Goal: Learn about a topic: Learn about a topic

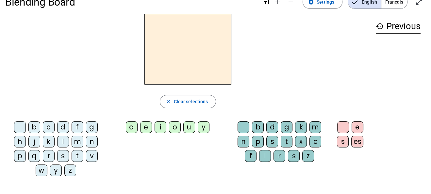
scroll to position [13, 0]
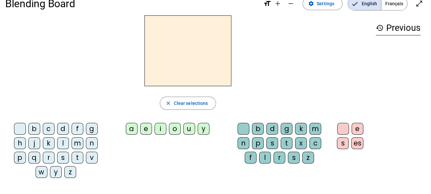
click at [132, 126] on div "a" at bounding box center [132, 129] width 12 height 12
click at [77, 129] on div "f" at bounding box center [78, 129] width 12 height 12
click at [63, 141] on div "l" at bounding box center [63, 143] width 12 height 12
click at [34, 129] on div "b" at bounding box center [34, 129] width 12 height 12
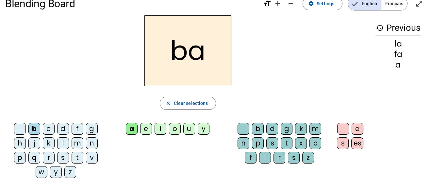
click at [81, 126] on div "f" at bounding box center [78, 129] width 12 height 12
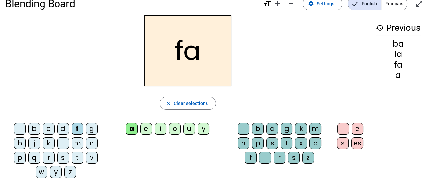
click at [160, 128] on div "i" at bounding box center [161, 129] width 12 height 12
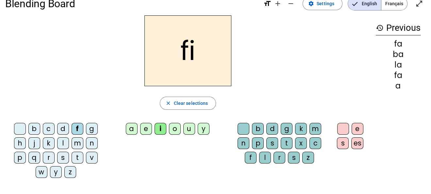
click at [268, 161] on div "l" at bounding box center [265, 157] width 12 height 12
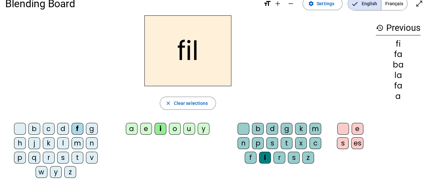
click at [282, 156] on div "r" at bounding box center [280, 157] width 12 height 12
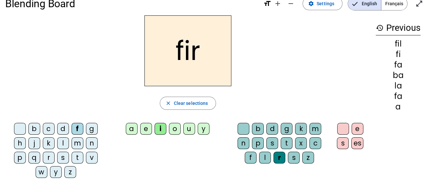
click at [126, 128] on div "a" at bounding box center [132, 129] width 12 height 12
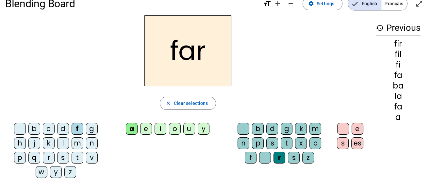
click at [244, 128] on div at bounding box center [244, 129] width 12 height 12
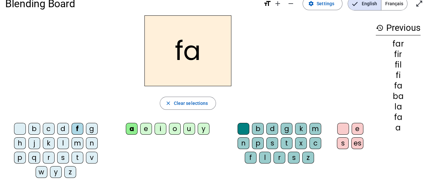
click at [143, 131] on div "e" at bounding box center [146, 129] width 12 height 12
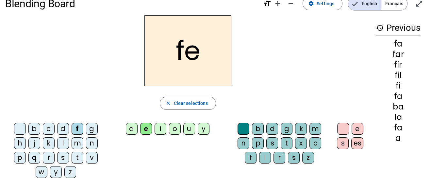
click at [161, 133] on div "i" at bounding box center [161, 129] width 12 height 12
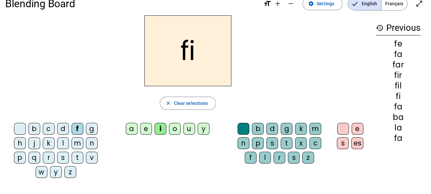
click at [177, 131] on div "o" at bounding box center [175, 129] width 12 height 12
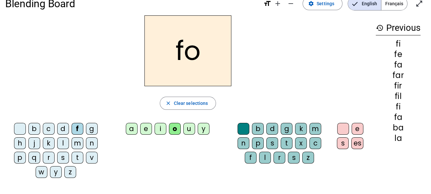
click at [63, 143] on div "l" at bounding box center [63, 143] width 12 height 12
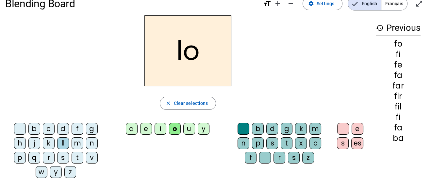
click at [88, 144] on div "n" at bounding box center [92, 143] width 12 height 12
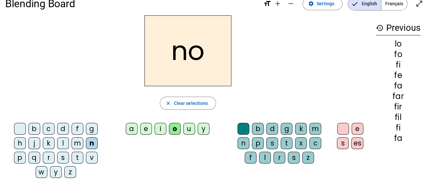
click at [162, 129] on div "i" at bounding box center [161, 129] width 12 height 12
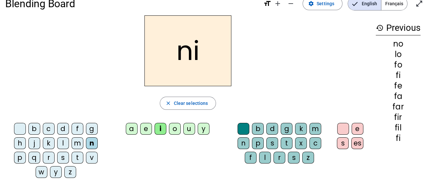
click at [146, 128] on div "e" at bounding box center [146, 129] width 12 height 12
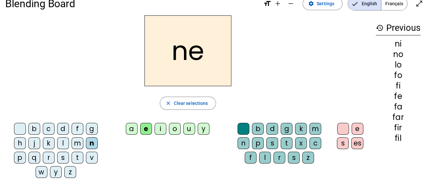
click at [132, 127] on div "a" at bounding box center [132, 129] width 12 height 12
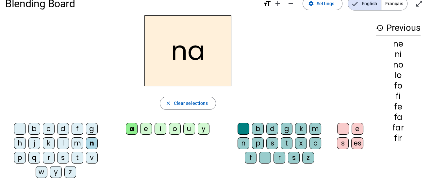
click at [261, 144] on div "p" at bounding box center [258, 143] width 12 height 12
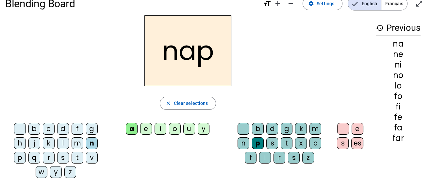
click at [286, 145] on div "t" at bounding box center [287, 143] width 12 height 12
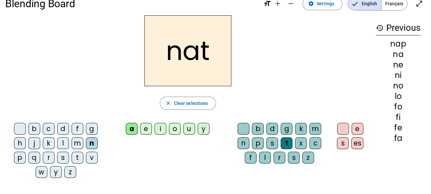
click at [147, 130] on div "e" at bounding box center [146, 129] width 12 height 12
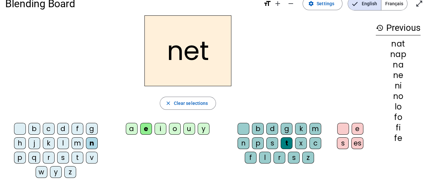
click at [159, 132] on div "i" at bounding box center [161, 129] width 12 height 12
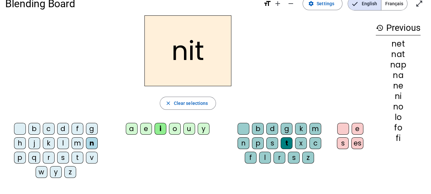
click at [76, 143] on div "m" at bounding box center [78, 143] width 12 height 12
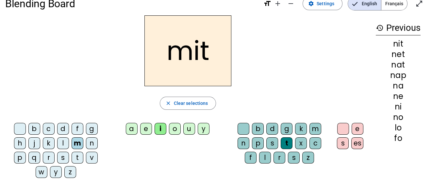
click at [22, 158] on div "p" at bounding box center [20, 157] width 12 height 12
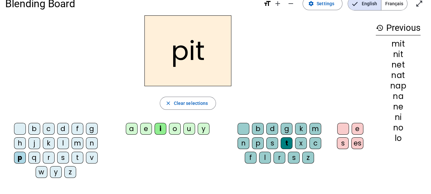
click at [247, 127] on div at bounding box center [244, 129] width 12 height 12
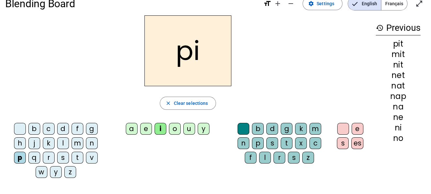
click at [131, 129] on div "a" at bounding box center [132, 129] width 12 height 12
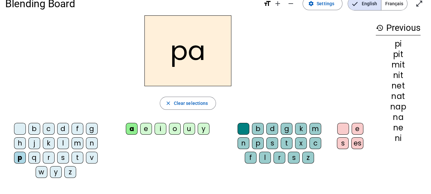
click at [77, 161] on div "t" at bounding box center [78, 157] width 12 height 12
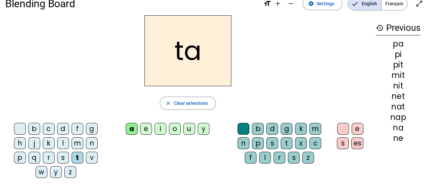
click at [92, 146] on div "n" at bounding box center [92, 143] width 12 height 12
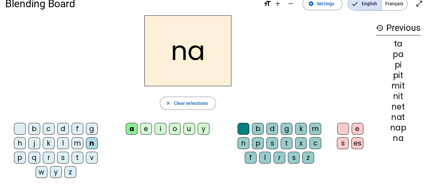
click at [162, 129] on div "i" at bounding box center [161, 129] width 12 height 12
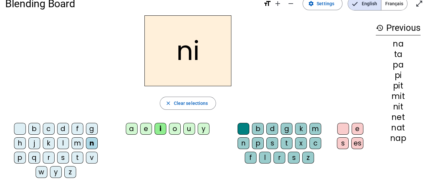
click at [147, 130] on div "e" at bounding box center [146, 129] width 12 height 12
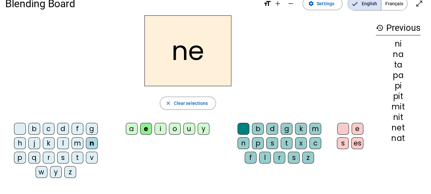
click at [160, 128] on div "i" at bounding box center [161, 129] width 12 height 12
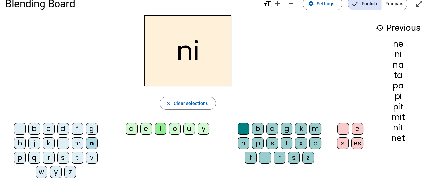
click at [315, 128] on div "m" at bounding box center [316, 129] width 12 height 12
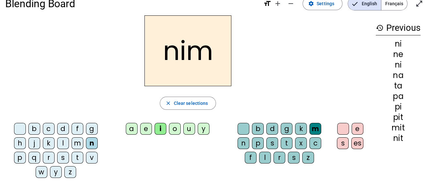
click at [359, 129] on div "e" at bounding box center [358, 129] width 12 height 12
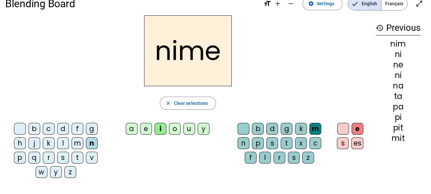
click at [75, 148] on div "m" at bounding box center [78, 143] width 12 height 12
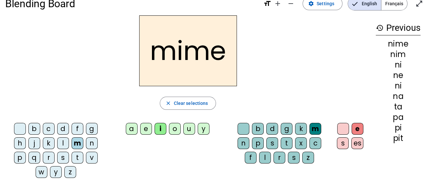
click at [61, 143] on div "l" at bounding box center [63, 143] width 12 height 12
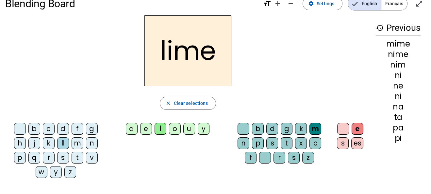
click at [31, 143] on div "j" at bounding box center [34, 143] width 12 height 12
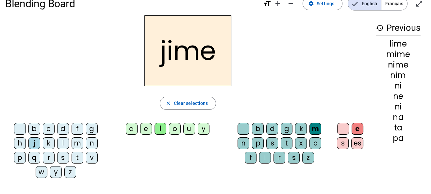
click at [78, 129] on div "f" at bounding box center [78, 129] width 12 height 12
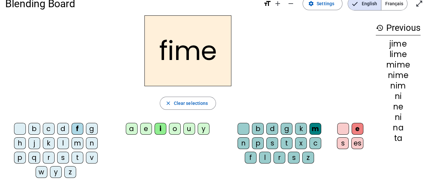
click at [344, 129] on div at bounding box center [344, 129] width 12 height 12
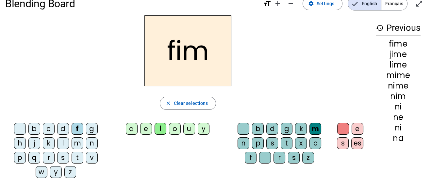
click at [245, 126] on div at bounding box center [244, 129] width 12 height 12
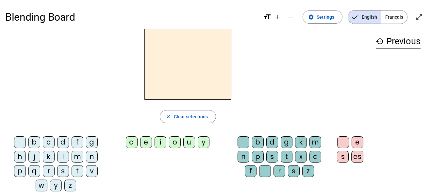
scroll to position [13, 0]
